Goal: Check status: Check status

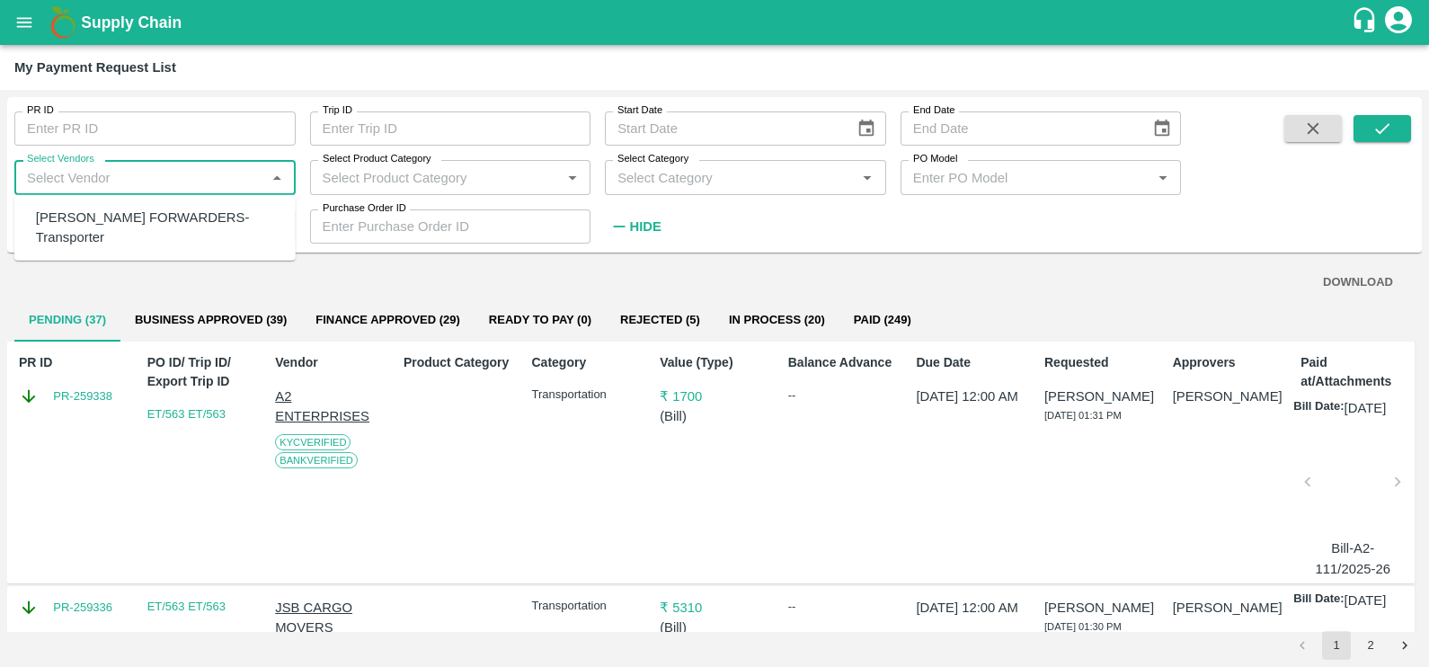
click at [96, 178] on input "Select Vendors" at bounding box center [140, 176] width 241 height 23
click at [117, 210] on div "[PERSON_NAME] FORWARDERS-Transporter" at bounding box center [158, 228] width 245 height 40
type input "[PERSON_NAME] FORWARDERS-Transporter"
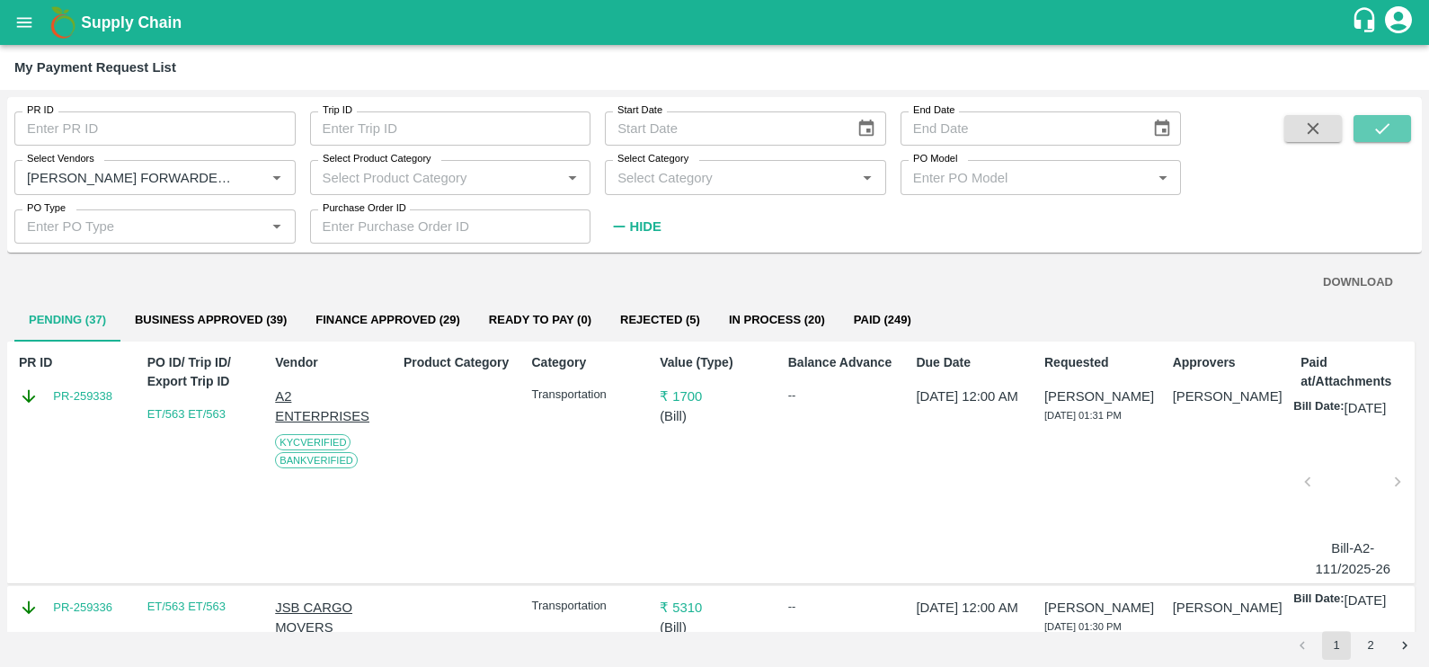
drag, startPoint x: 1372, startPoint y: 130, endPoint x: 1309, endPoint y: 126, distance: 64.0
click at [1373, 130] on icon "submit" at bounding box center [1382, 129] width 20 height 20
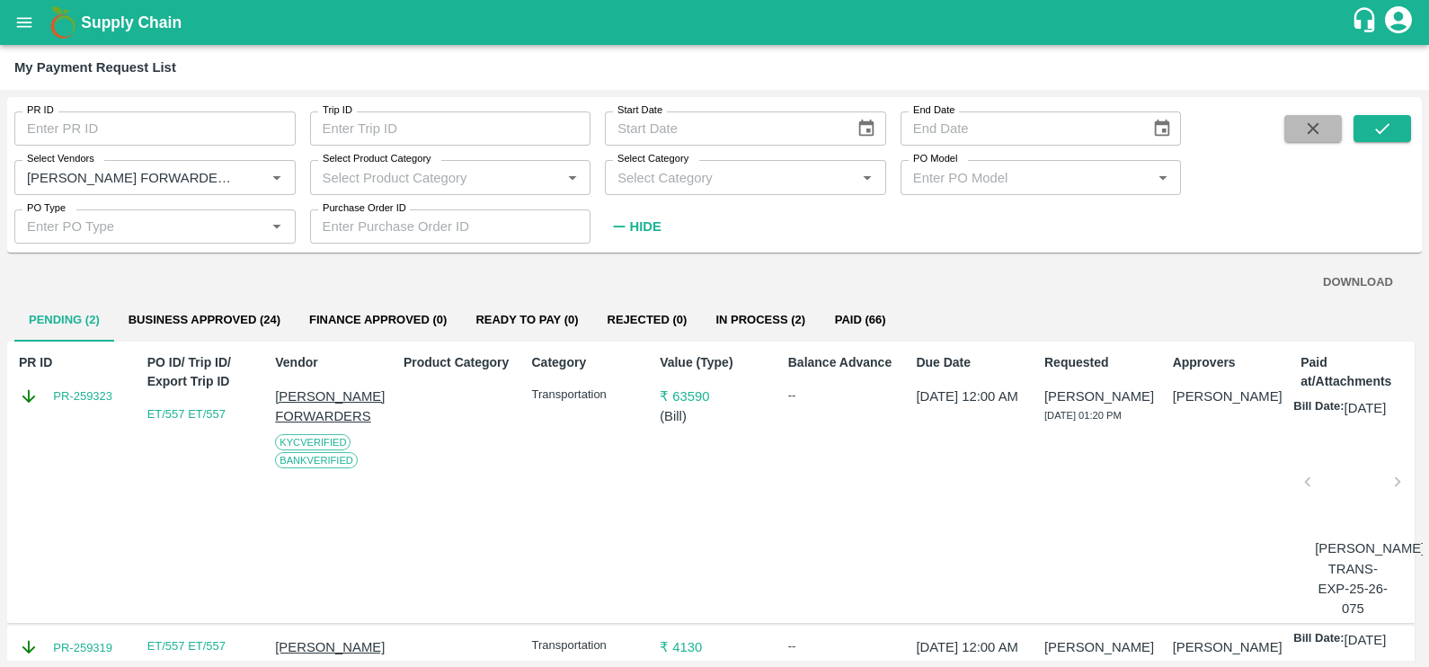
click at [1310, 137] on icon "button" at bounding box center [1313, 129] width 20 height 20
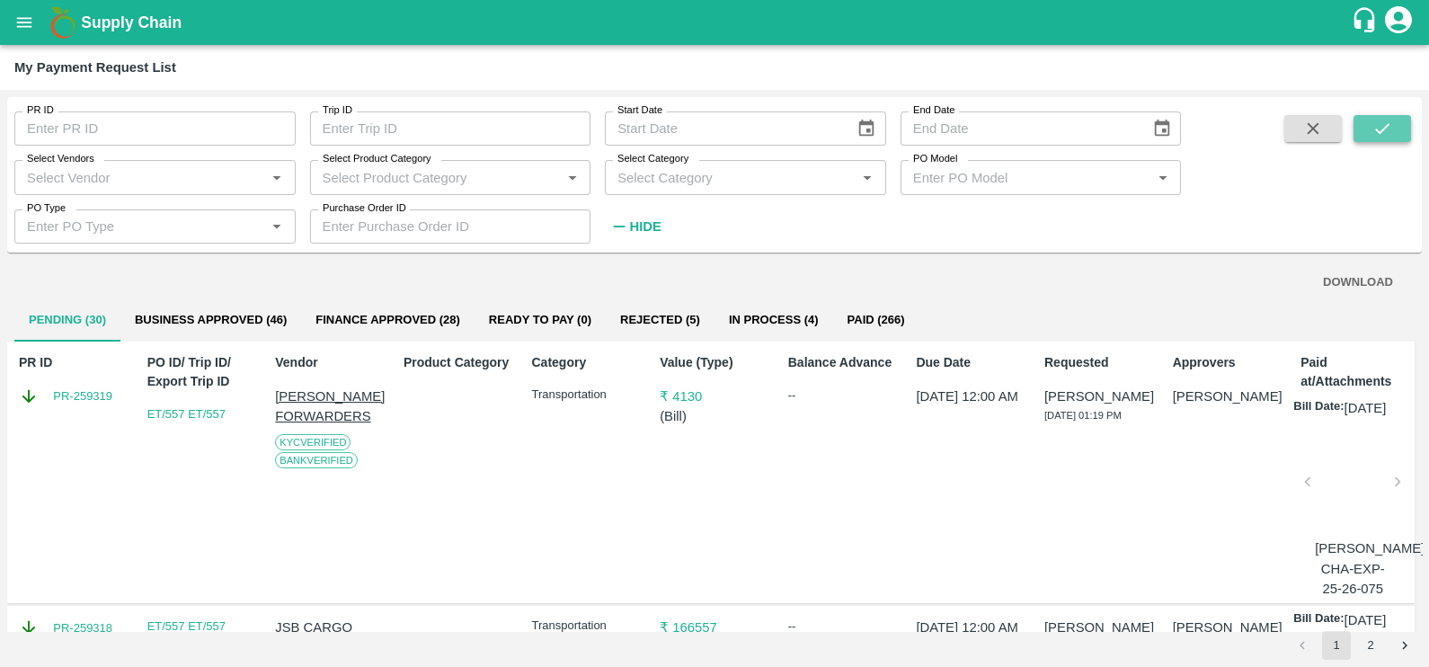
click at [1410, 117] on button "submit" at bounding box center [1382, 128] width 58 height 27
click at [233, 330] on button "Business Approved (46)" at bounding box center [210, 319] width 181 height 43
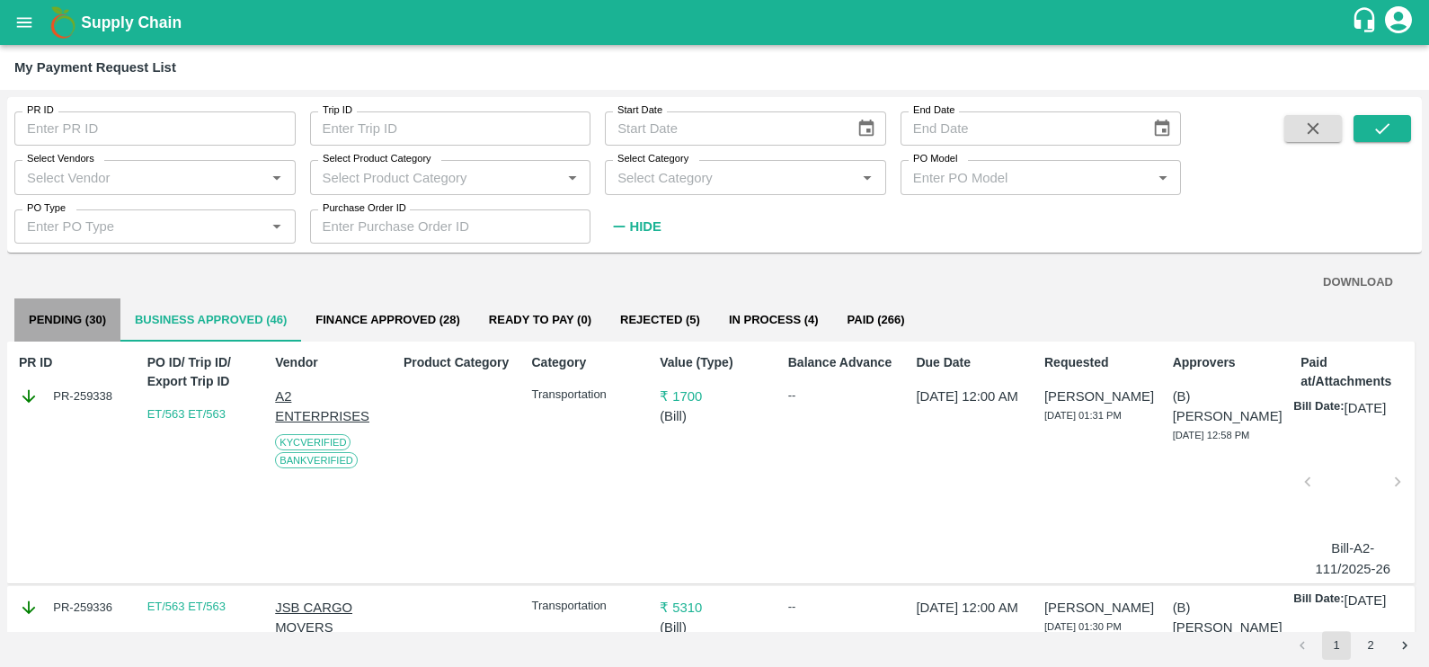
click at [93, 315] on button "Pending (30)" at bounding box center [67, 319] width 106 height 43
